Goal: Task Accomplishment & Management: Complete application form

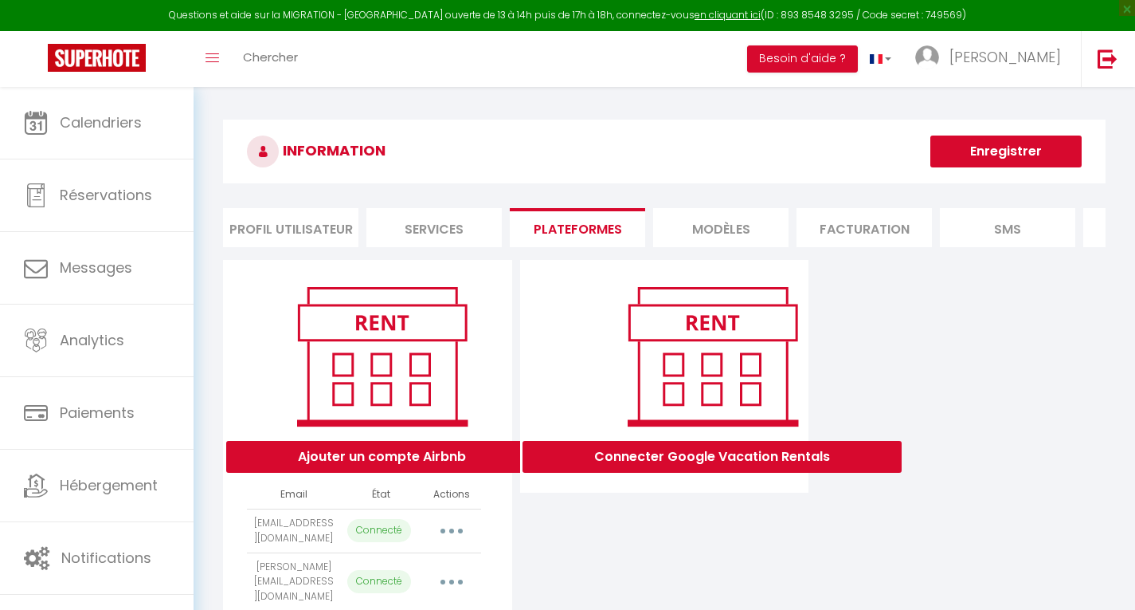
scroll to position [1122, 0]
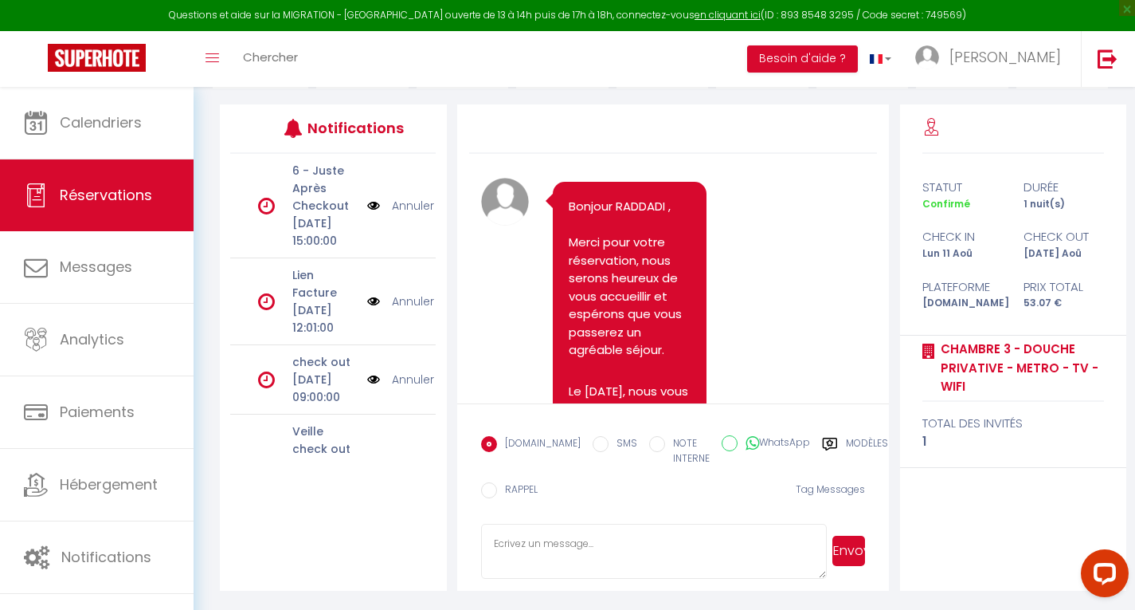
scroll to position [4938, 0]
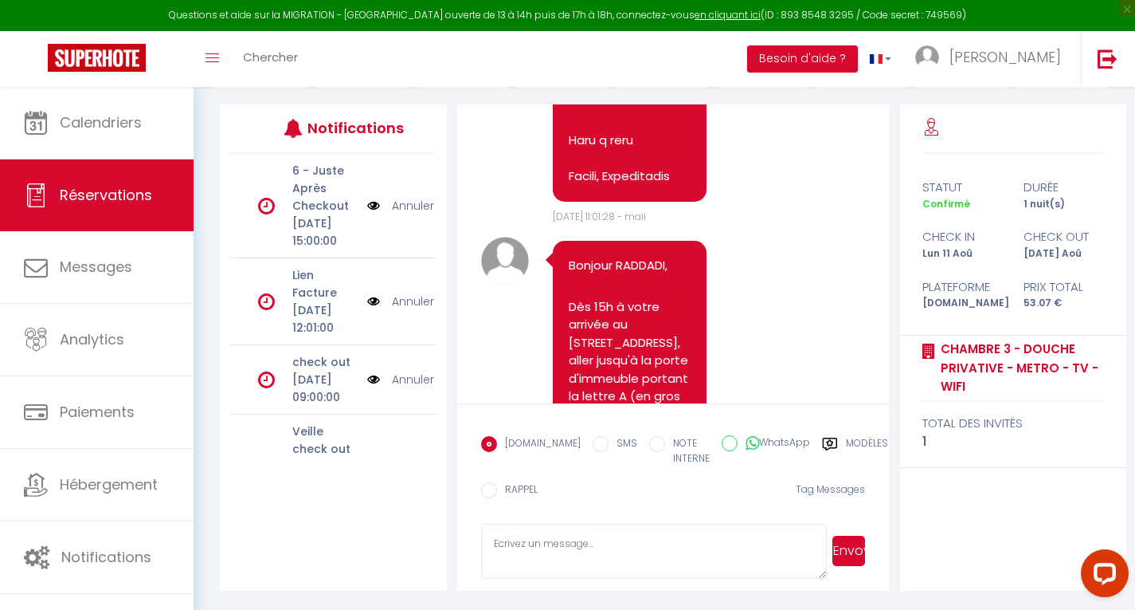
click at [383, 57] on div "Toggle menubar Chercher BUTTON Besoin d'aide ? Thomas Paramètres Équipe" at bounding box center [620, 59] width 1008 height 56
click at [249, 37] on link "Chercher" at bounding box center [270, 59] width 79 height 56
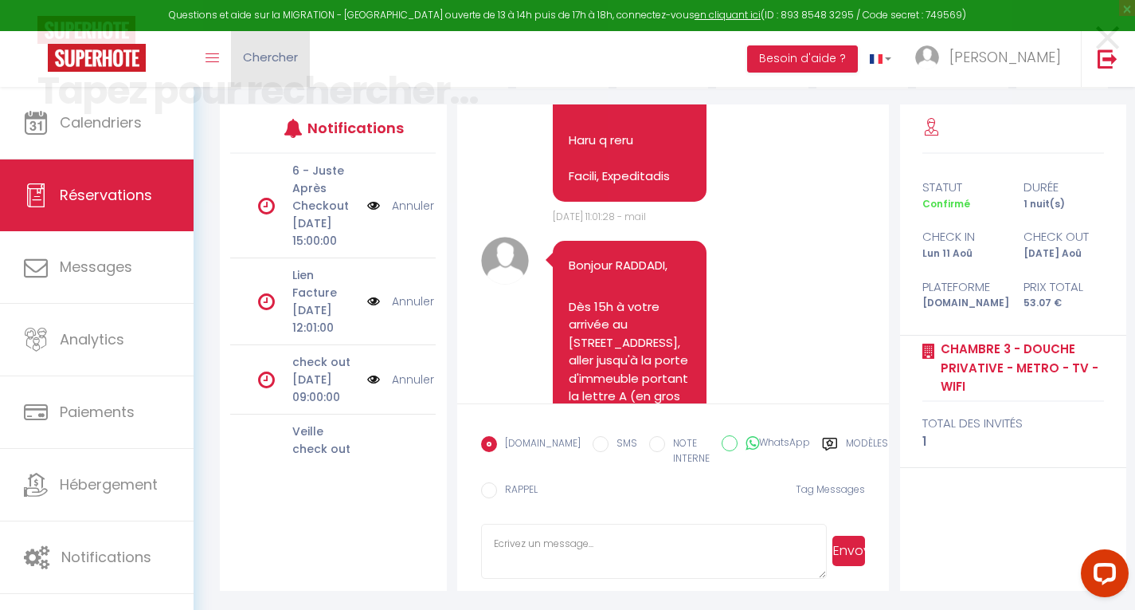
scroll to position [4884, 0]
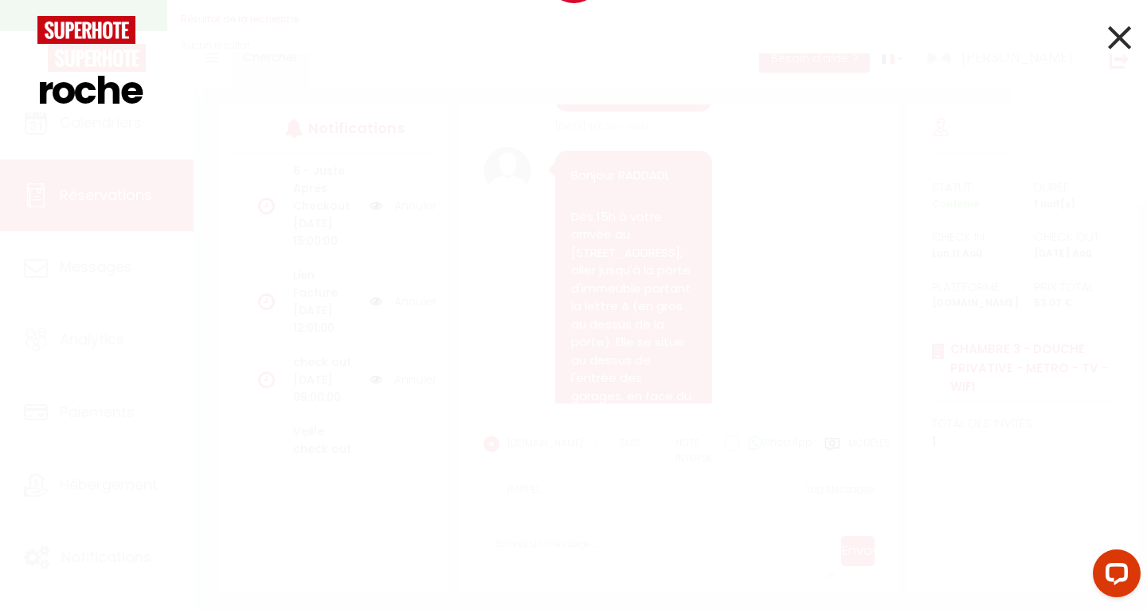
type input "rocher"
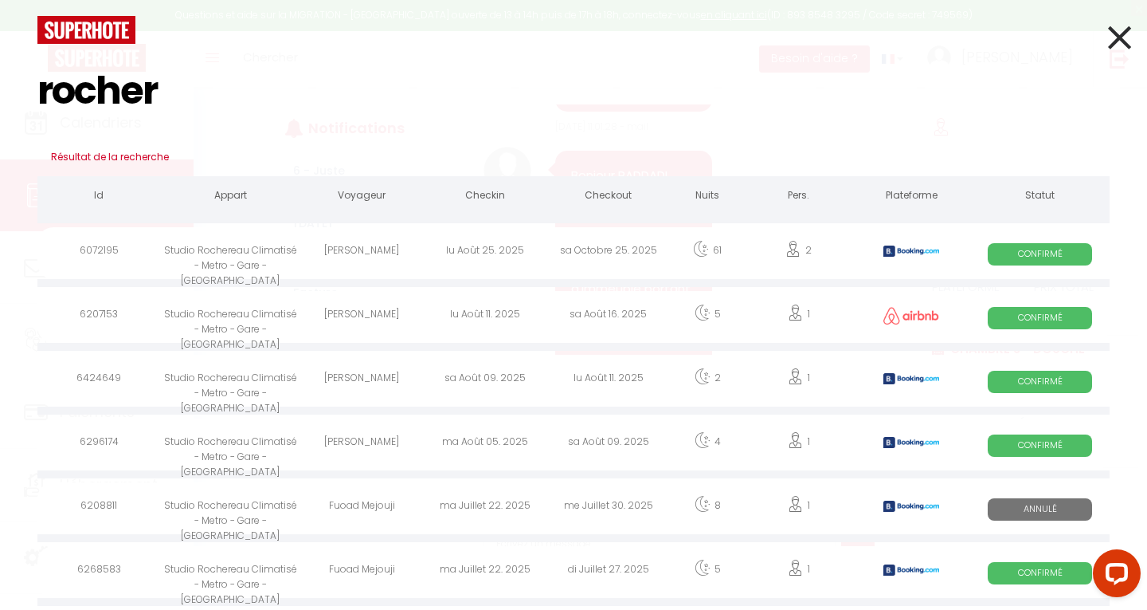
select select
type input "rocher"
click at [484, 383] on div "sa Août 09. 2025" at bounding box center [485, 381] width 123 height 52
select select
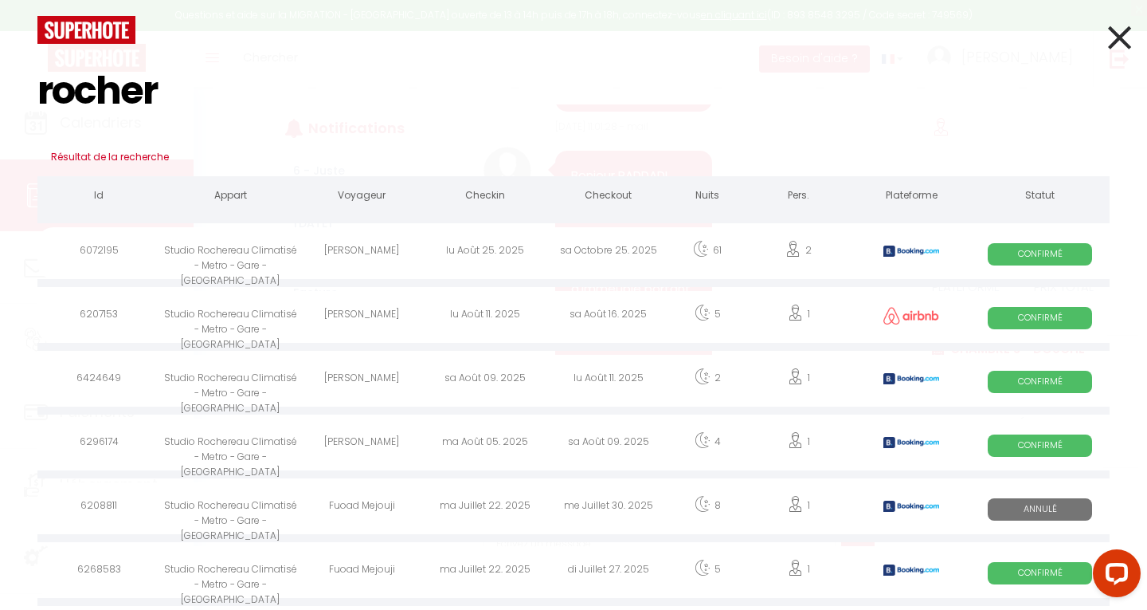
select select
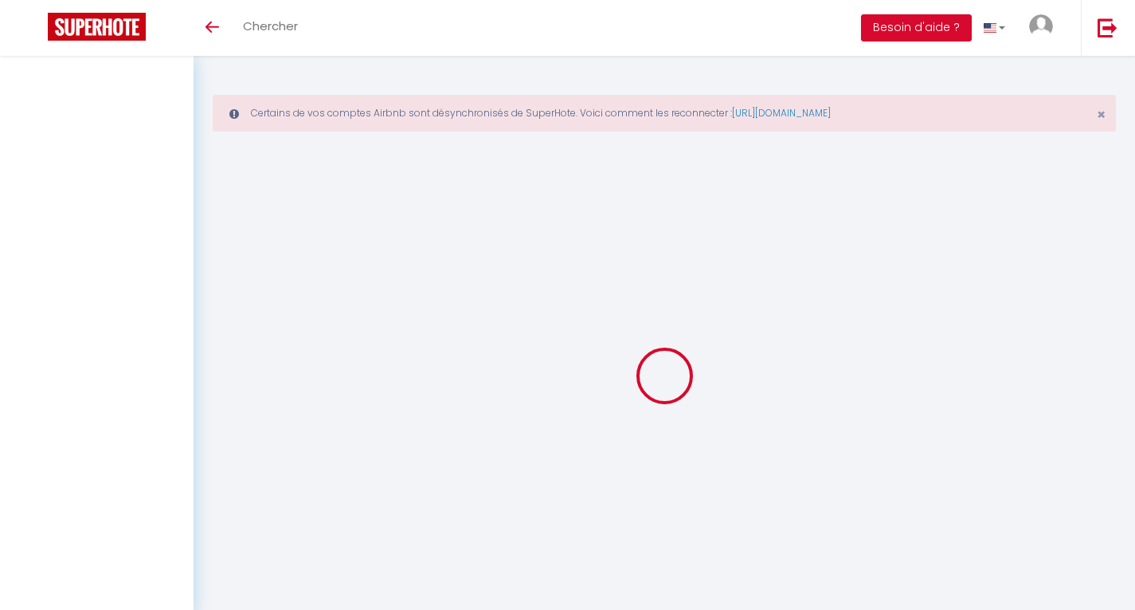
select select
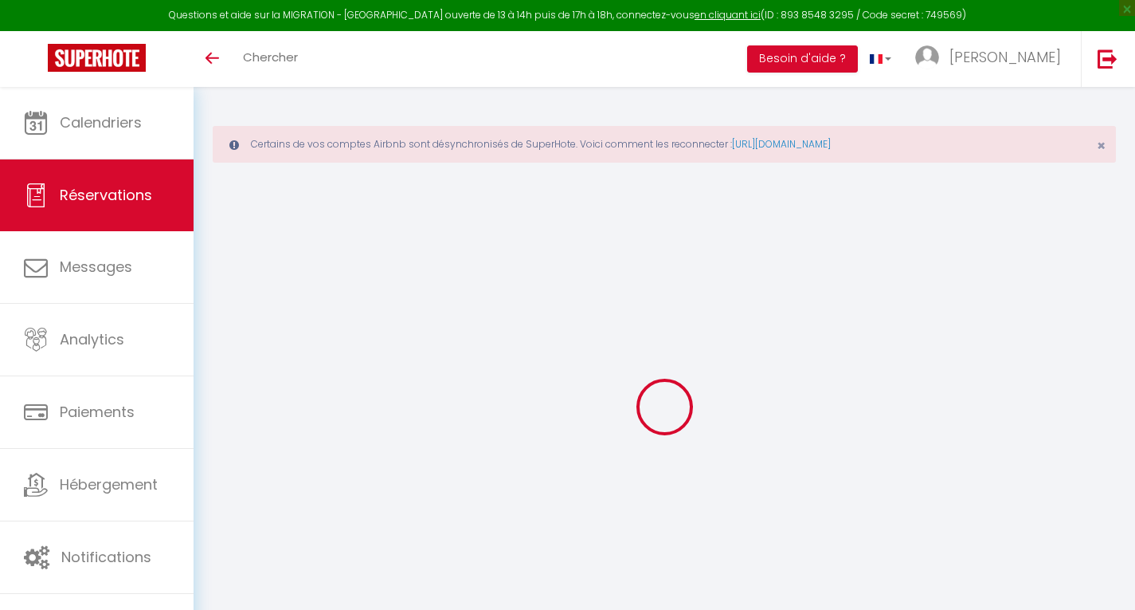
select select
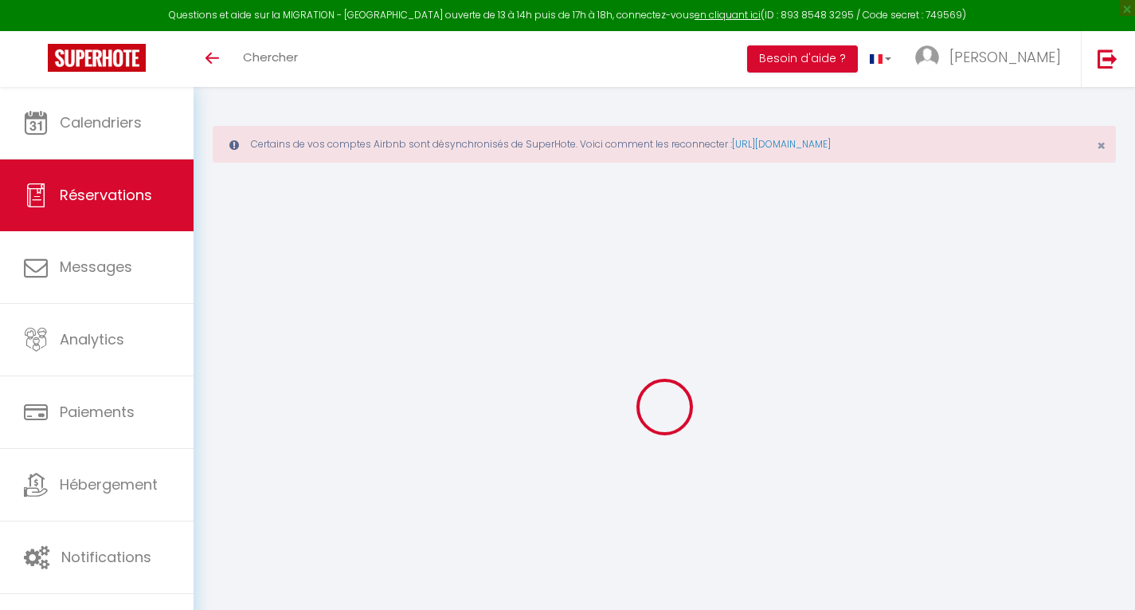
select select
checkbox input "false"
select select
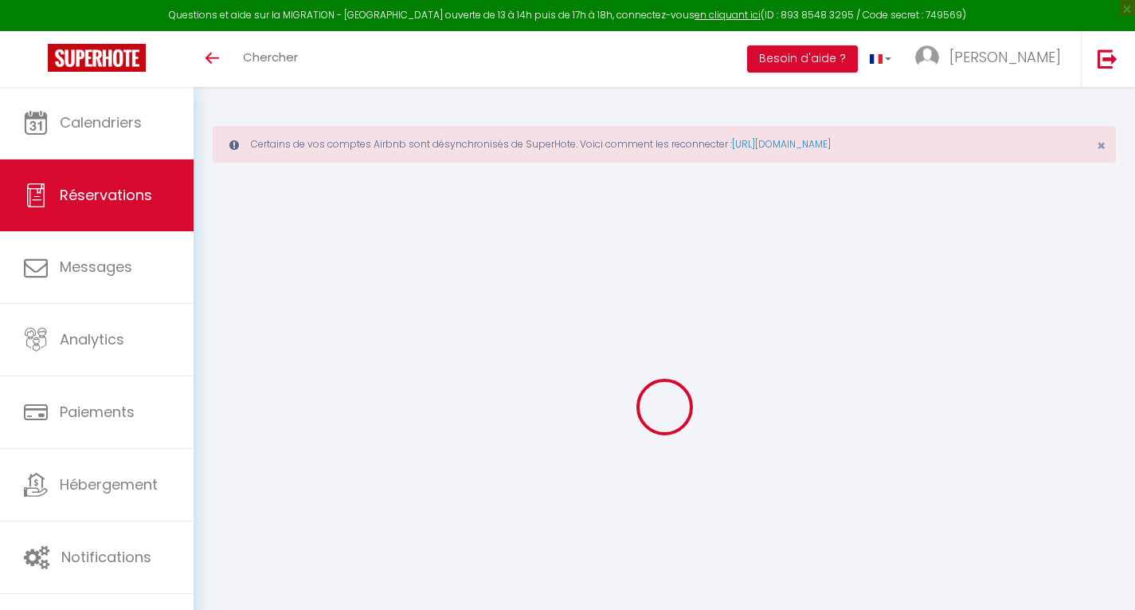
select select
checkbox input "false"
select select
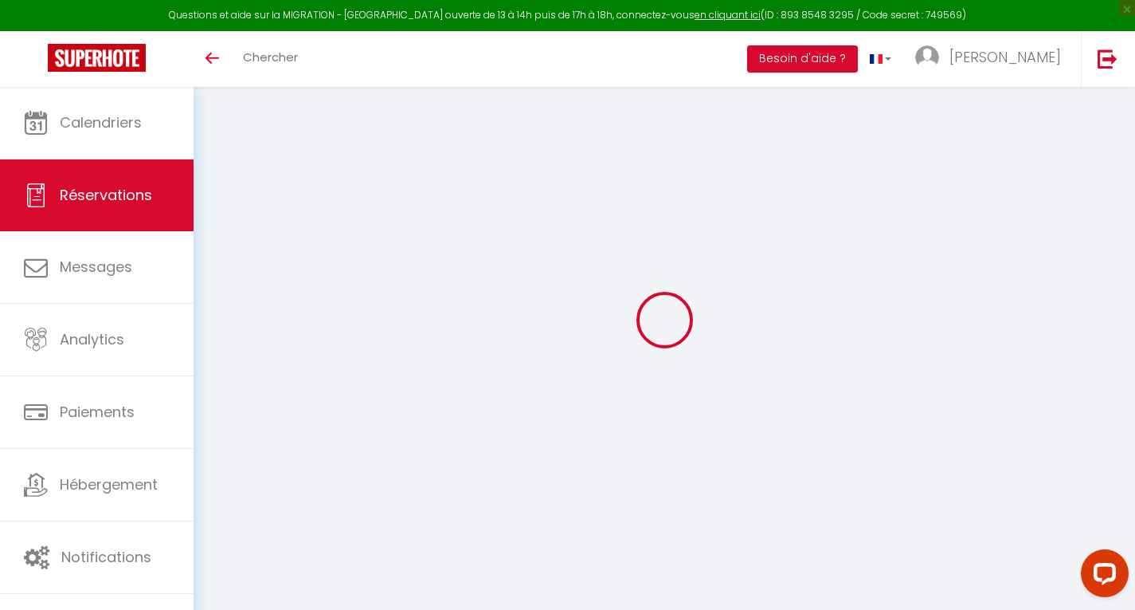
type input "Celia"
type input "Dumont"
type input "cdumon.151700@guest.booking.com"
type input "+33756861822"
type input "."
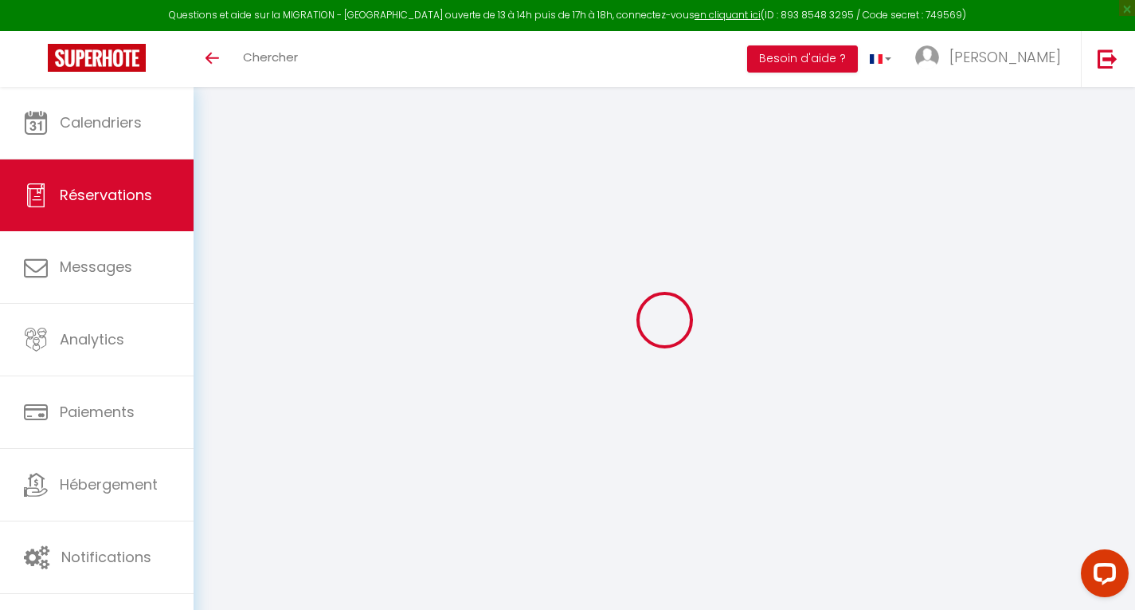
select select "FR"
type input "19.65"
type input "1.69"
select select "23843"
select select "1"
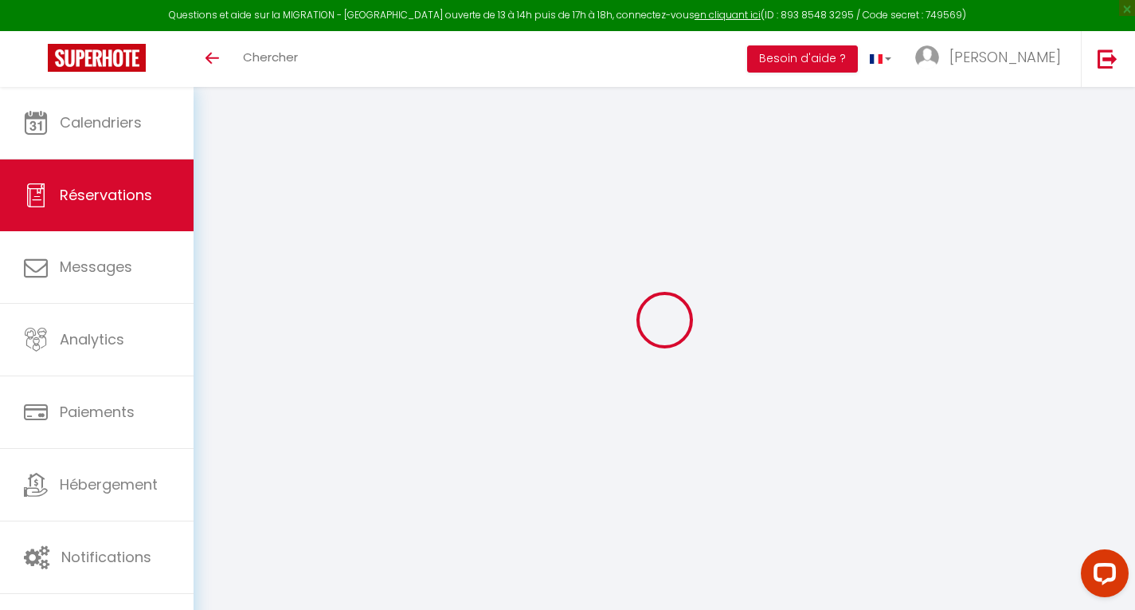
select select
type input "1"
select select "12"
select select "15"
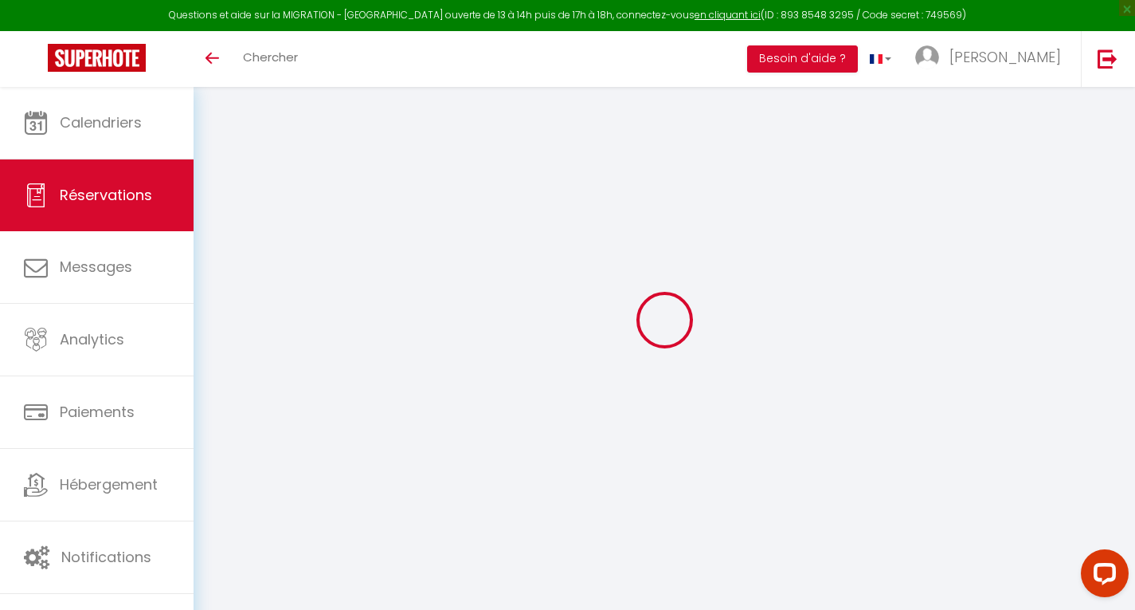
type input "82.56"
checkbox input "false"
type input "0"
select select "2"
type input "30"
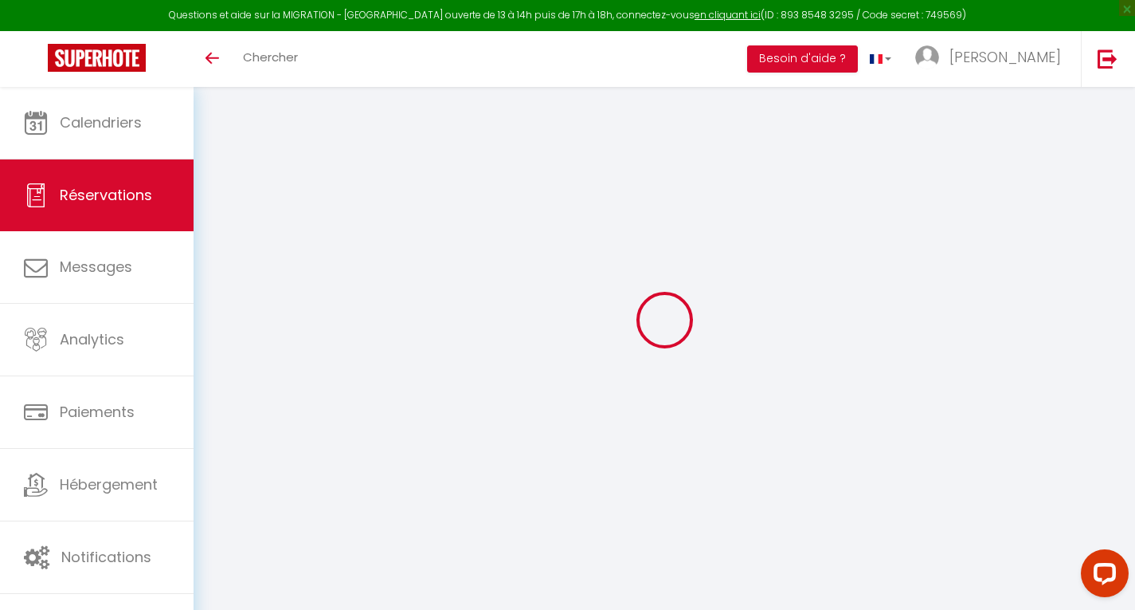
type input "0"
select select
checkbox input "false"
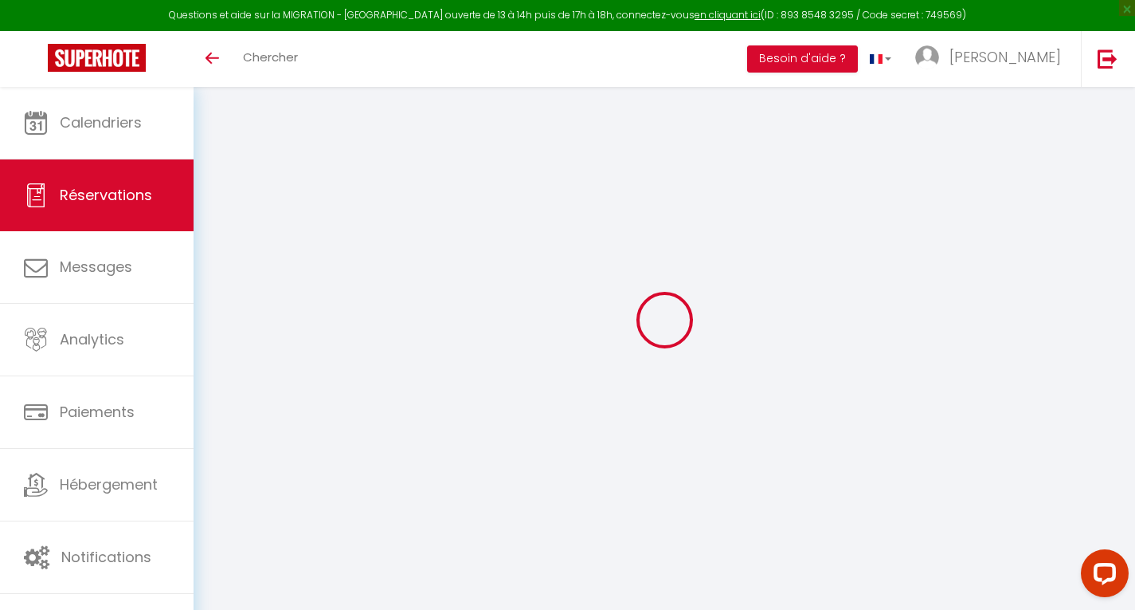
select select
checkbox input "false"
select select
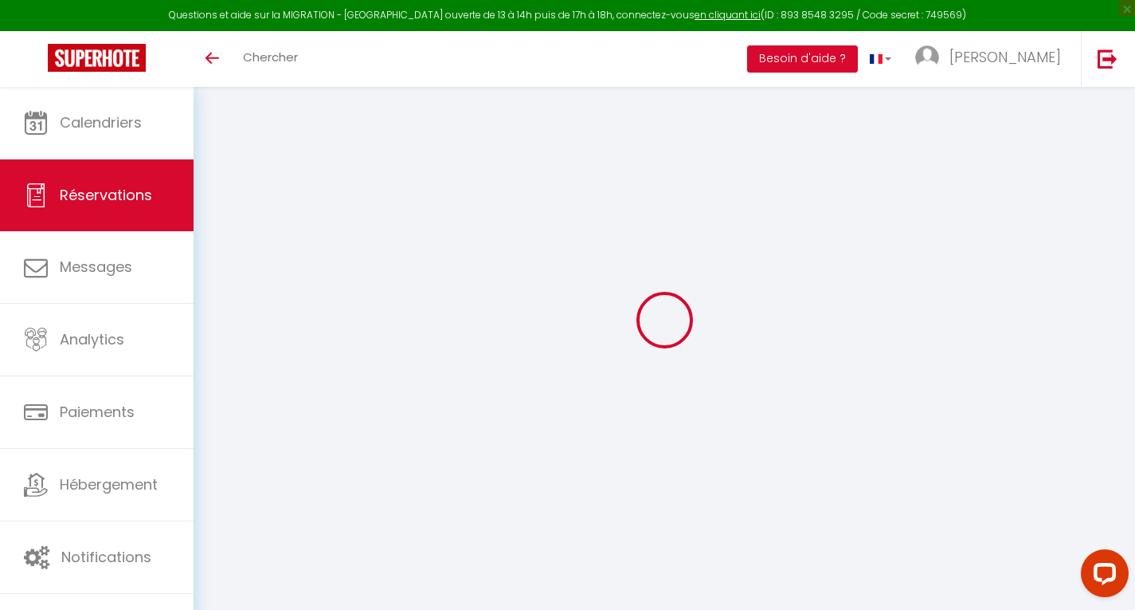
checkbox input "false"
type textarea "** THIS RESERVATION HAS BEEN PRE-PAID ** BOOKING NOTE : Payment charge is EUR 1…"
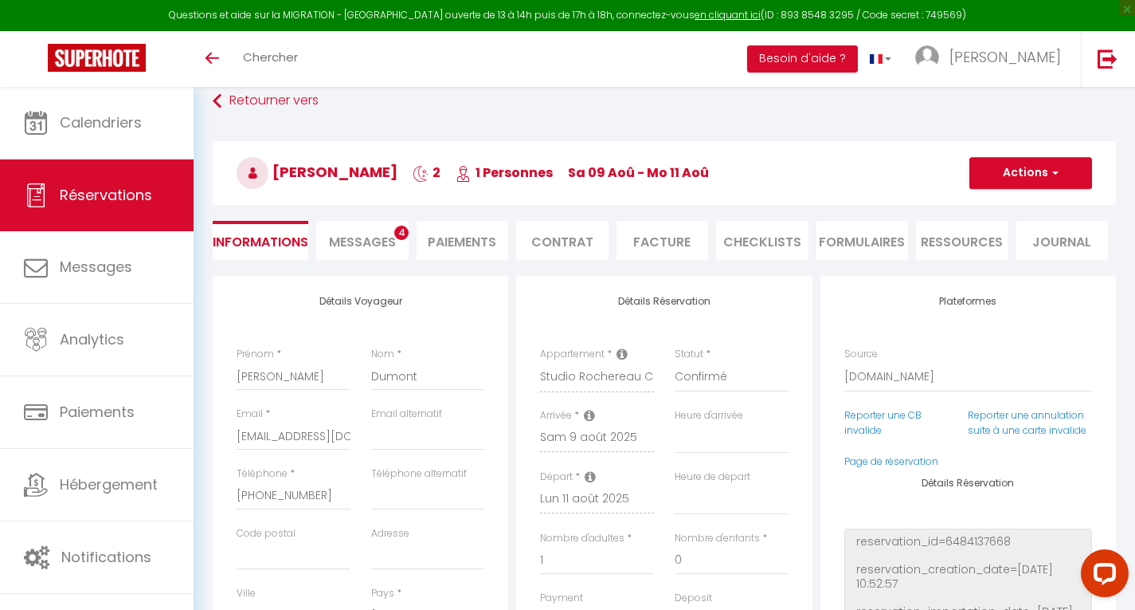
type input "33"
type input "5.4"
select select
checkbox input "false"
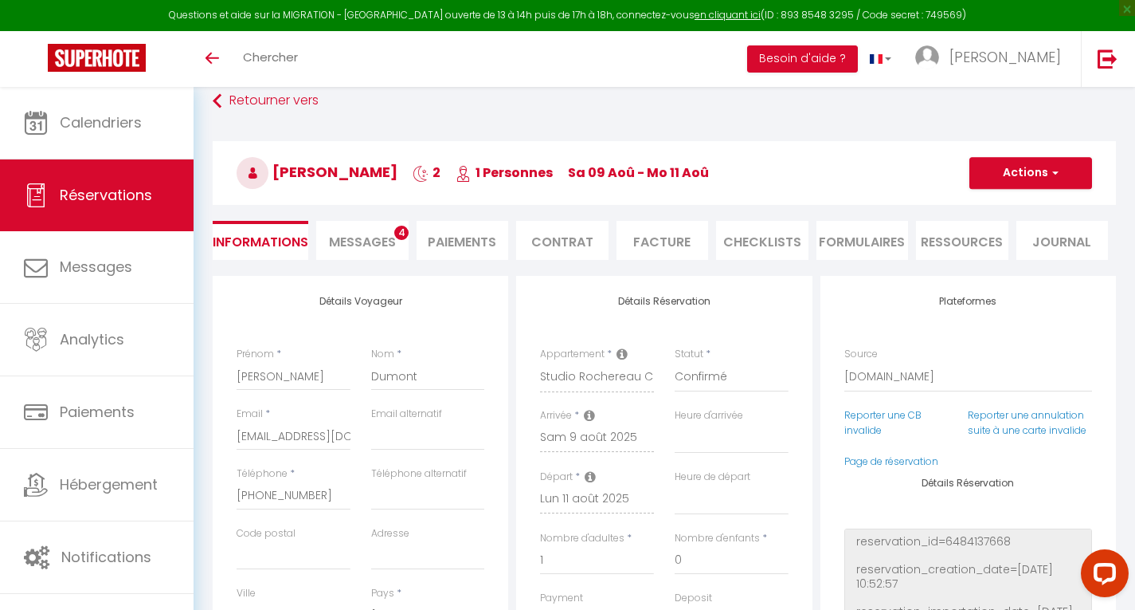
select select
